Goal: Complete application form

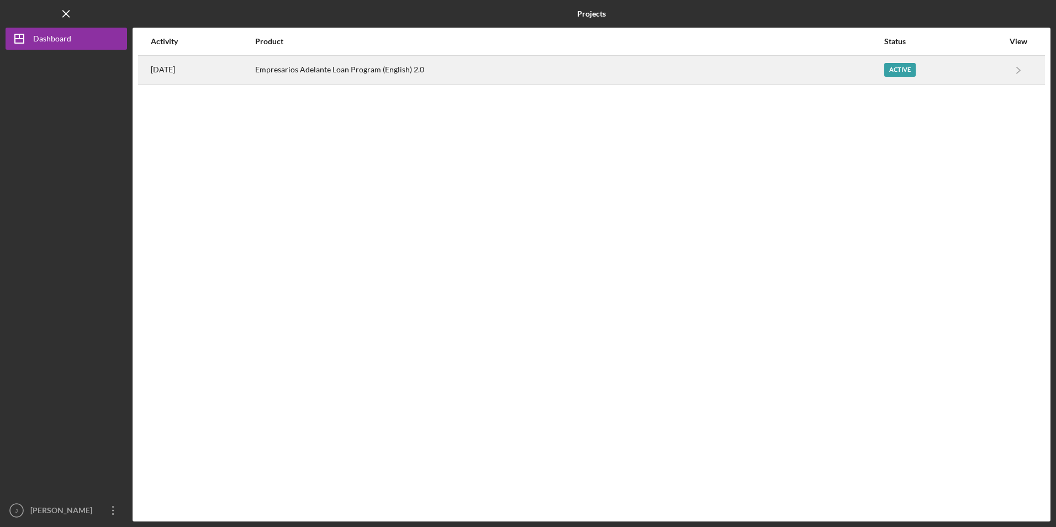
click at [360, 75] on div "Empresarios Adelante Loan Program (English) 2.0" at bounding box center [569, 70] width 628 height 28
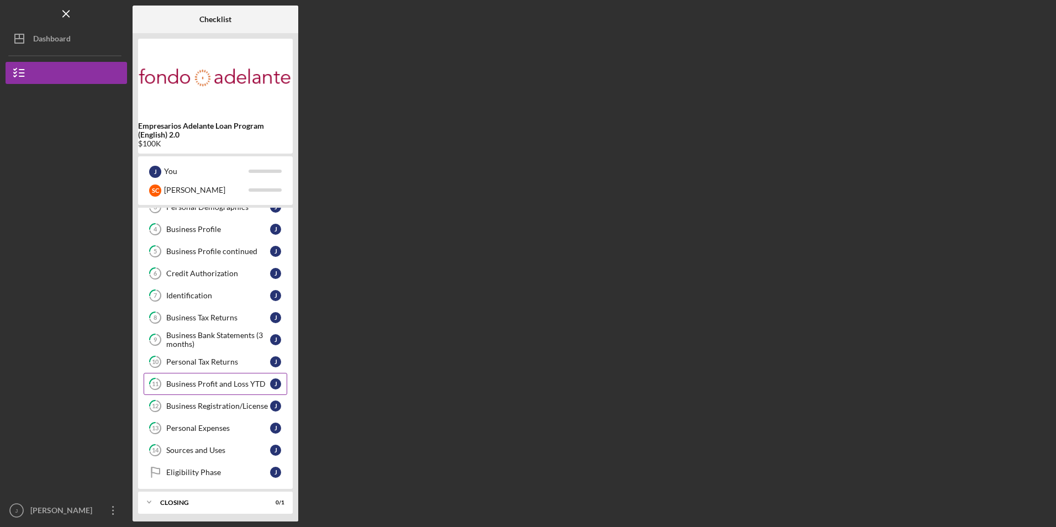
scroll to position [82, 0]
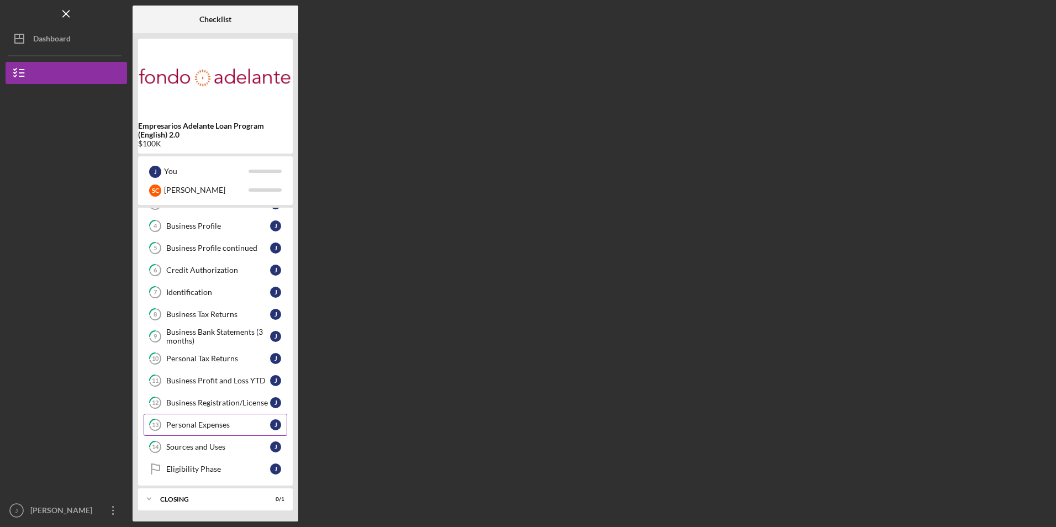
click at [220, 425] on div "Personal Expenses" at bounding box center [218, 424] width 104 height 9
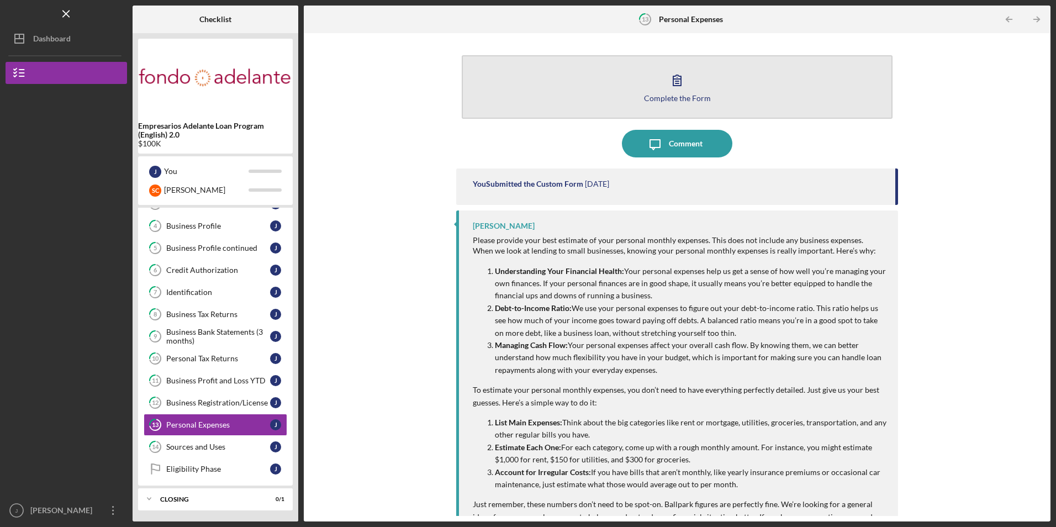
click at [611, 86] on button "Complete the Form Form" at bounding box center [677, 87] width 430 height 64
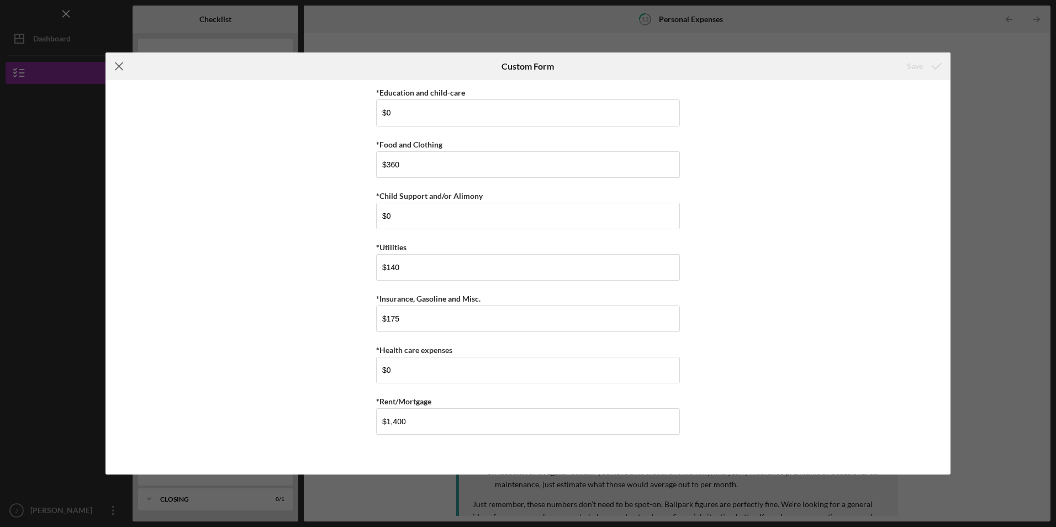
click at [120, 65] on line at bounding box center [118, 66] width 7 height 7
